Goal: Find specific page/section: Find specific page/section

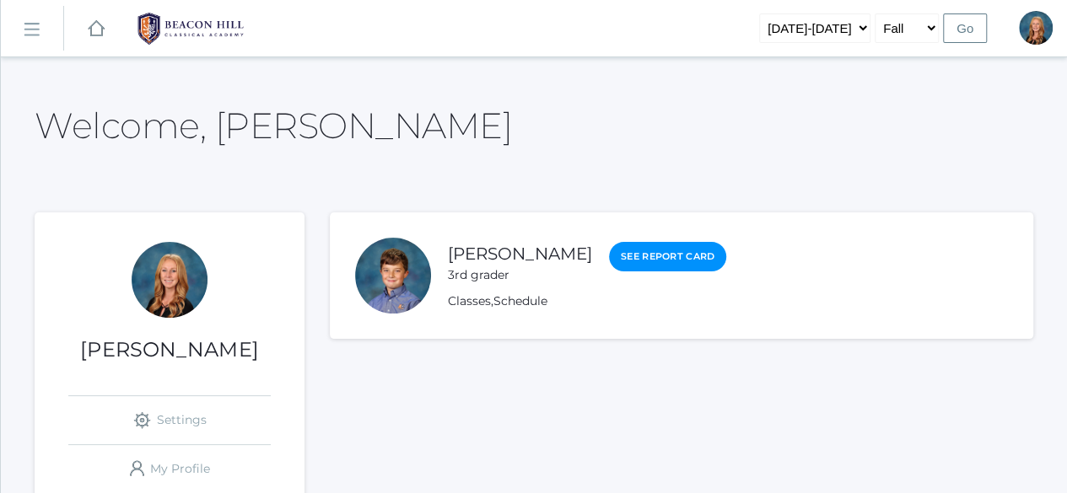
click at [35, 33] on rect at bounding box center [31, 29] width 27 height 27
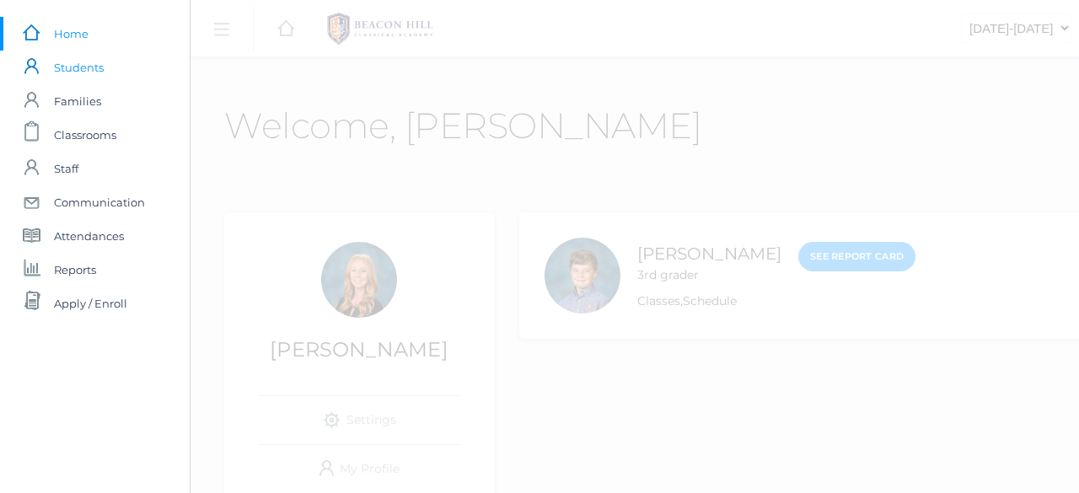
click at [70, 70] on span "Students" at bounding box center [79, 68] width 50 height 34
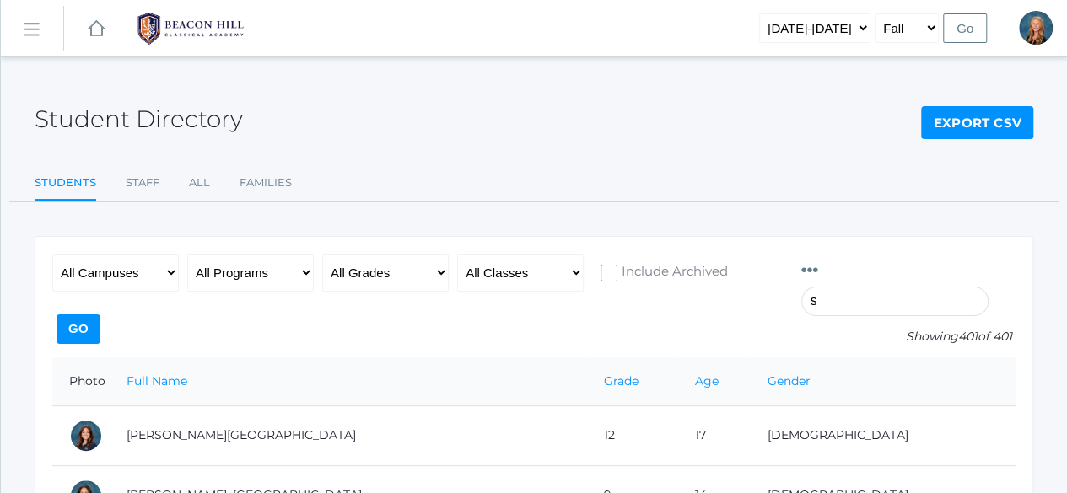
click at [919, 287] on input "s" at bounding box center [894, 302] width 187 height 30
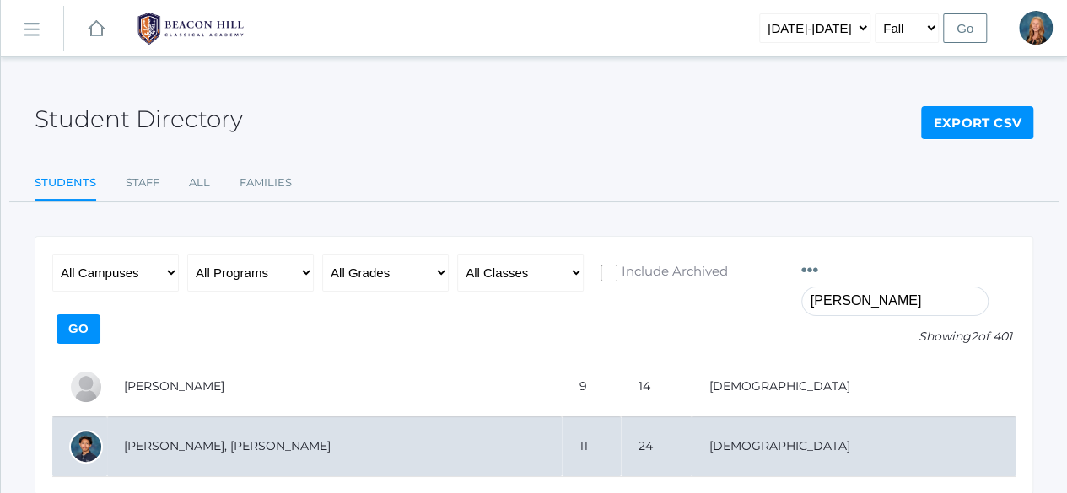
type input "simeon"
click at [204, 417] on td "[PERSON_NAME], [PERSON_NAME]" at bounding box center [334, 447] width 455 height 60
